Goal: Subscribe to service/newsletter

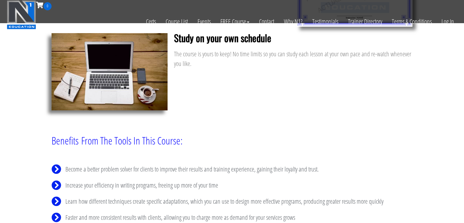
scroll to position [463, 0]
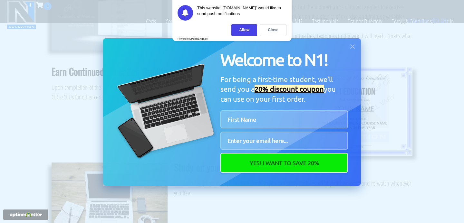
click at [256, 120] on input "First Name" at bounding box center [285, 120] width 128 height 18
type input "Nicolai"
click at [259, 140] on input "Email" at bounding box center [285, 141] width 128 height 18
type input "nicolai@kraghjensen.dk"
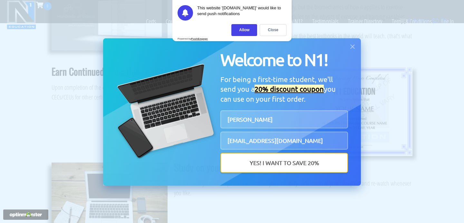
click at [273, 164] on button "Yes! I Want To Save 20%" at bounding box center [285, 163] width 128 height 20
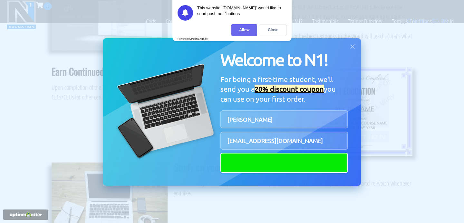
click at [245, 31] on div "Allow" at bounding box center [245, 30] width 26 height 12
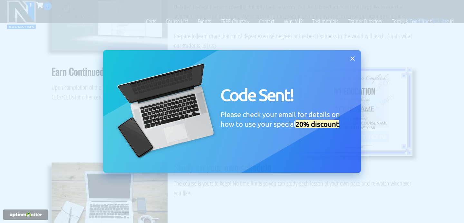
click at [351, 62] on icon at bounding box center [352, 58] width 7 height 7
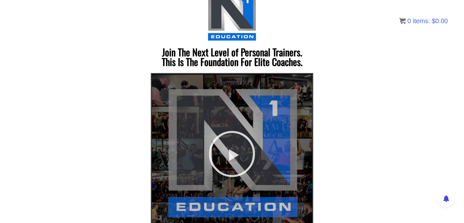
scroll to position [0, 0]
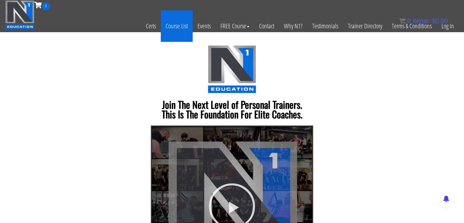
click at [177, 31] on link "Course List" at bounding box center [177, 26] width 32 height 32
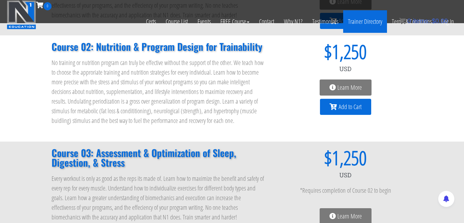
scroll to position [31, 0]
